Goal: Task Accomplishment & Management: Manage account settings

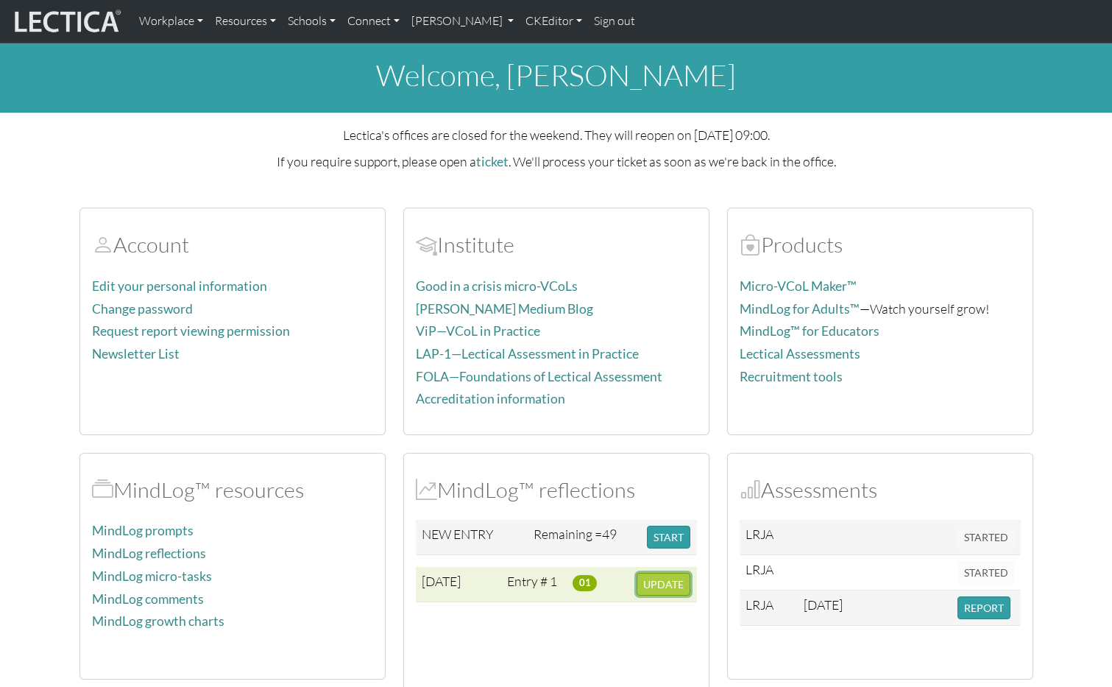
click at [669, 584] on span "UPDATE" at bounding box center [663, 584] width 40 height 13
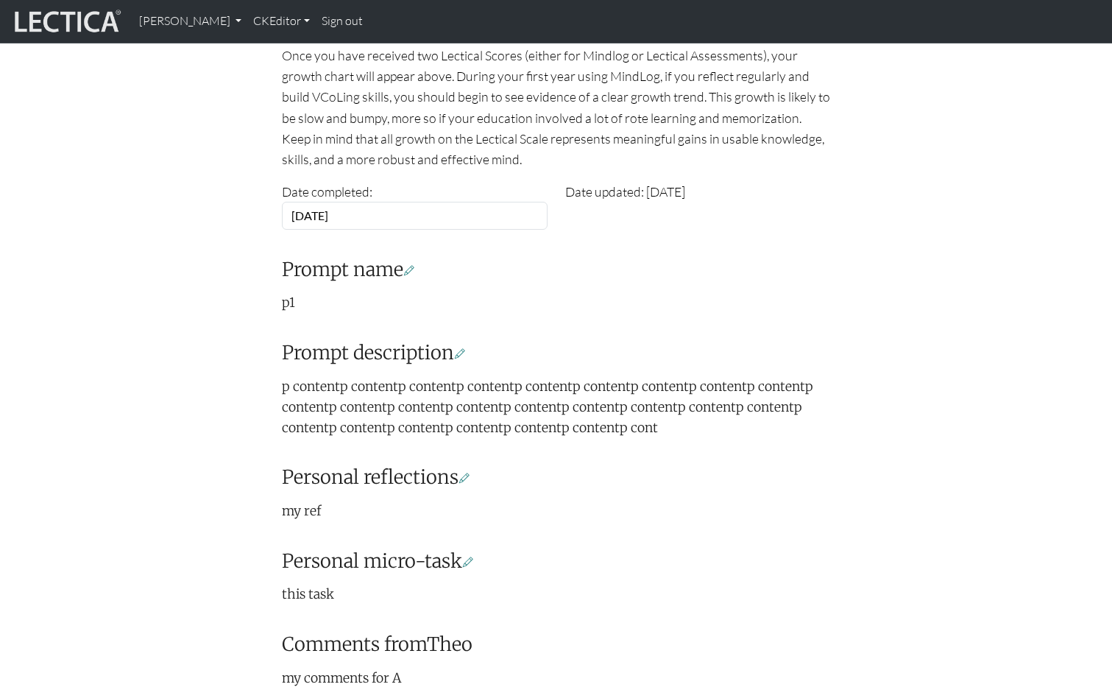
scroll to position [219, 0]
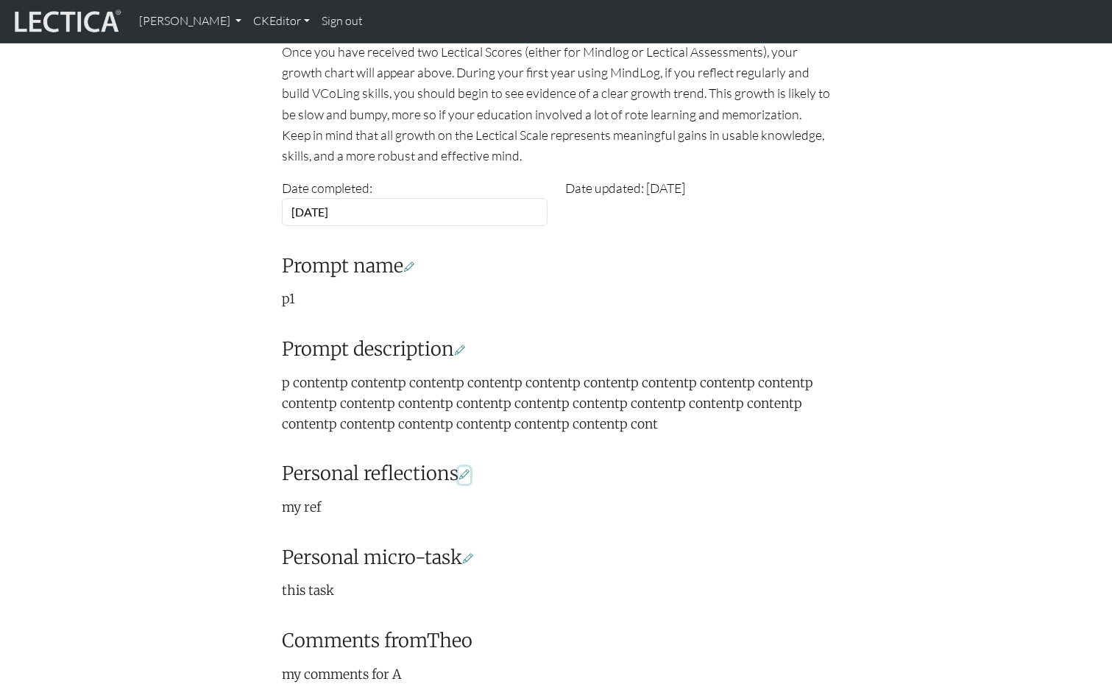
click at [470, 472] on icon at bounding box center [464, 474] width 10 height 13
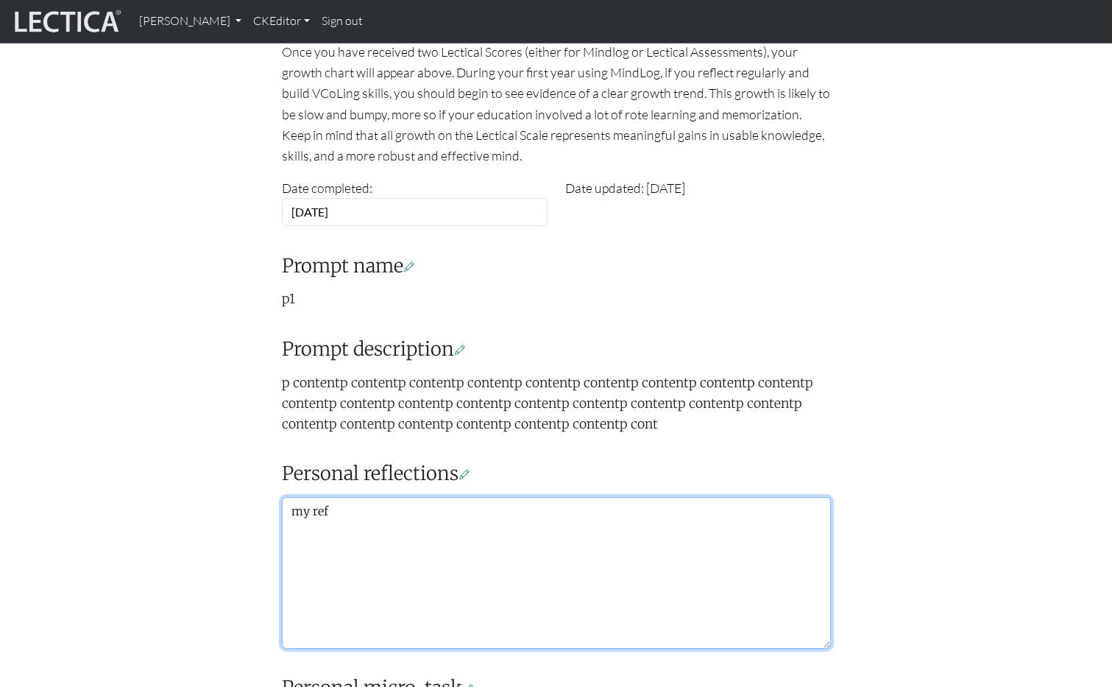
click at [470, 522] on textarea "my ref" at bounding box center [556, 573] width 549 height 152
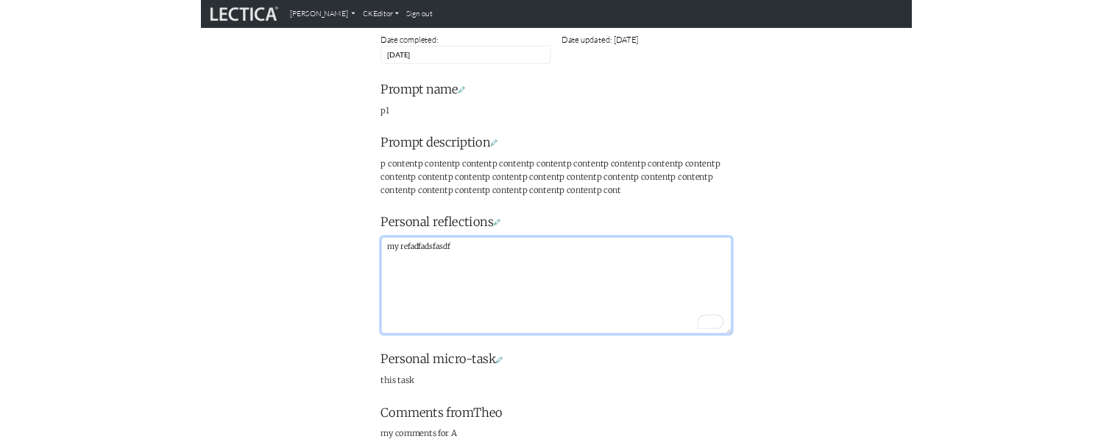
scroll to position [348, 0]
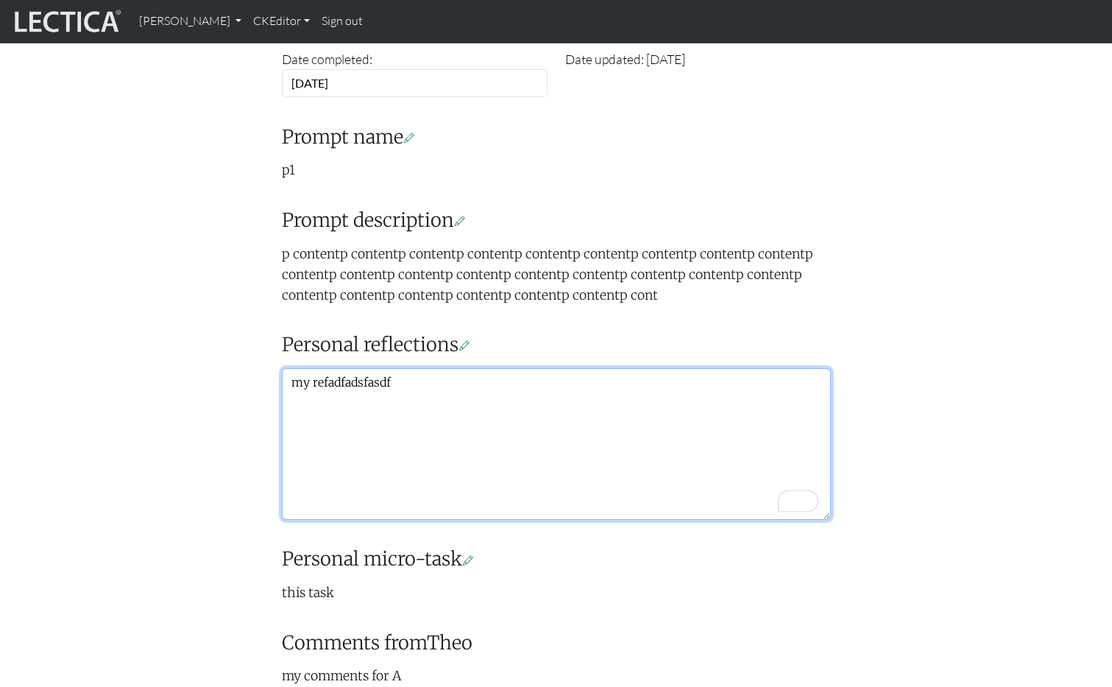
click at [496, 429] on textarea "my refadfadsfasdf" at bounding box center [556, 444] width 549 height 152
type textarea "my refadfadsfasdfasdfasdf"
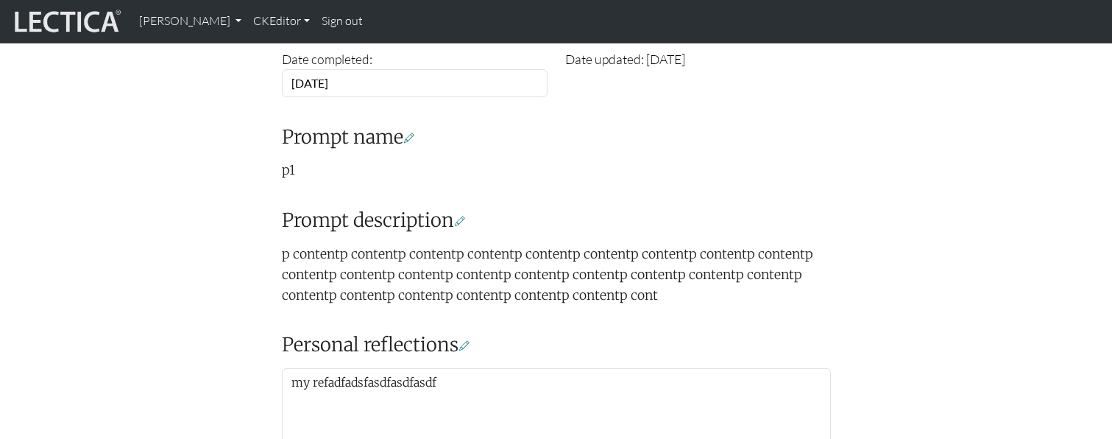
click at [191, 306] on div "Your growth chart Once you have received two Lectical Scores (either for Mindlo…" at bounding box center [557, 255] width 972 height 883
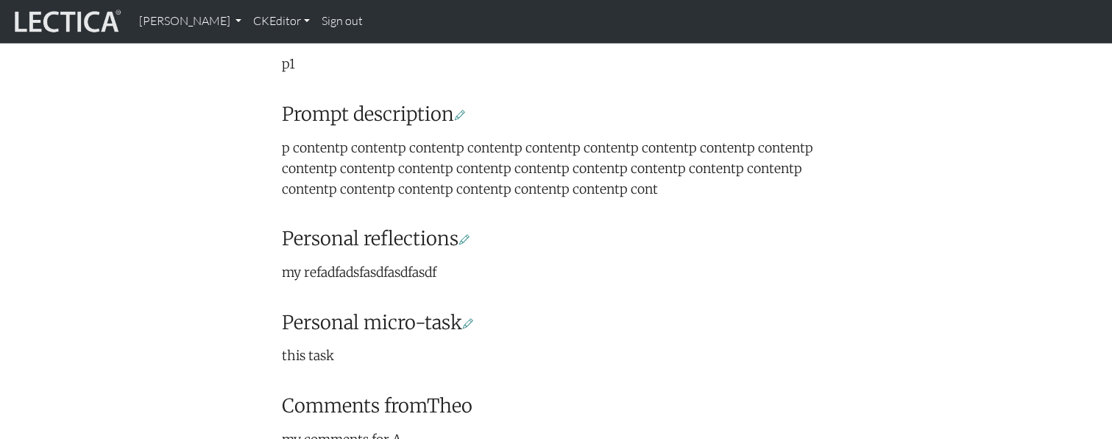
scroll to position [468, 0]
